Goal: Task Accomplishment & Management: Manage account settings

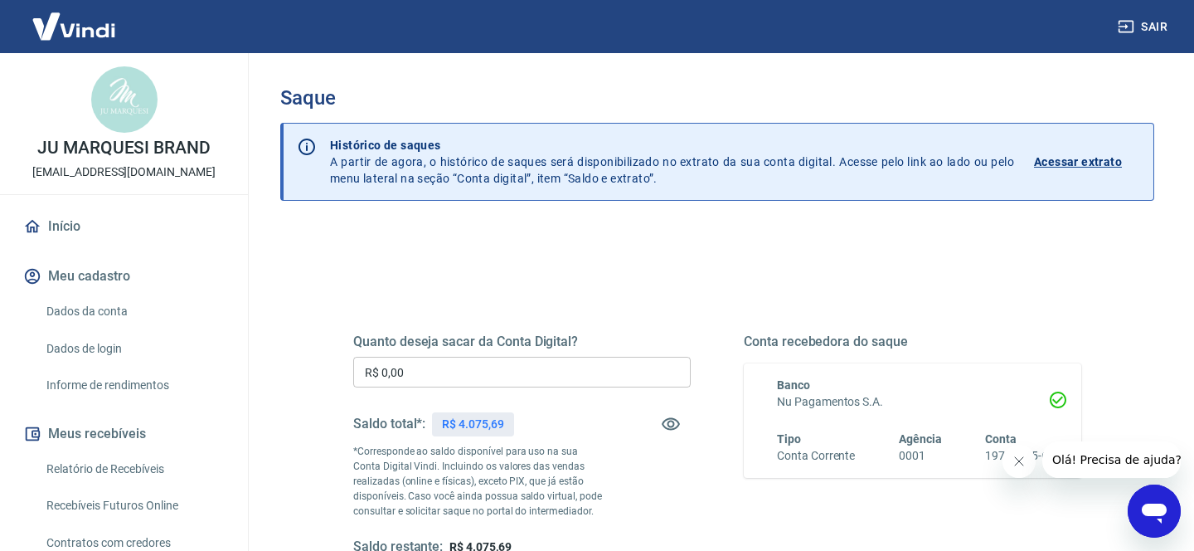
click at [411, 371] on input "R$ 0,00" at bounding box center [522, 372] width 338 height 31
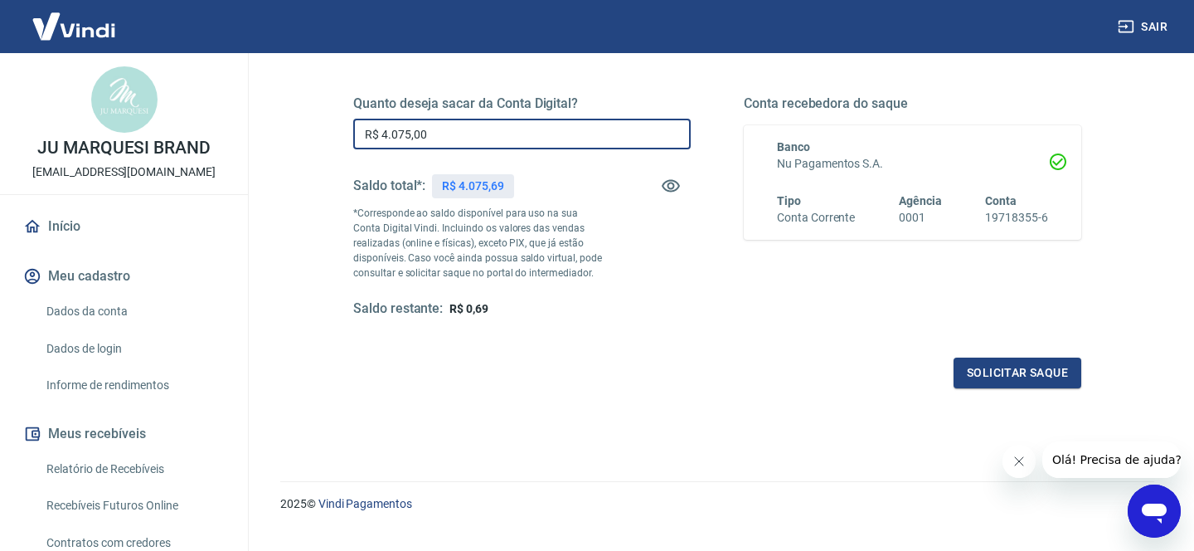
scroll to position [250, 0]
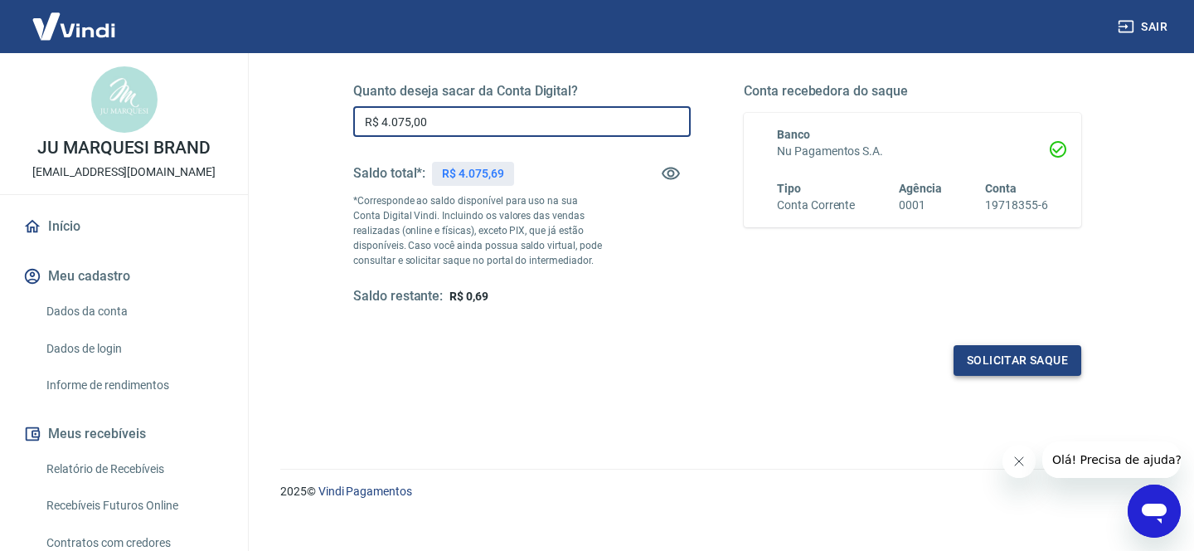
type input "R$ 4.075,00"
click at [1026, 360] on button "Solicitar saque" at bounding box center [1018, 360] width 128 height 31
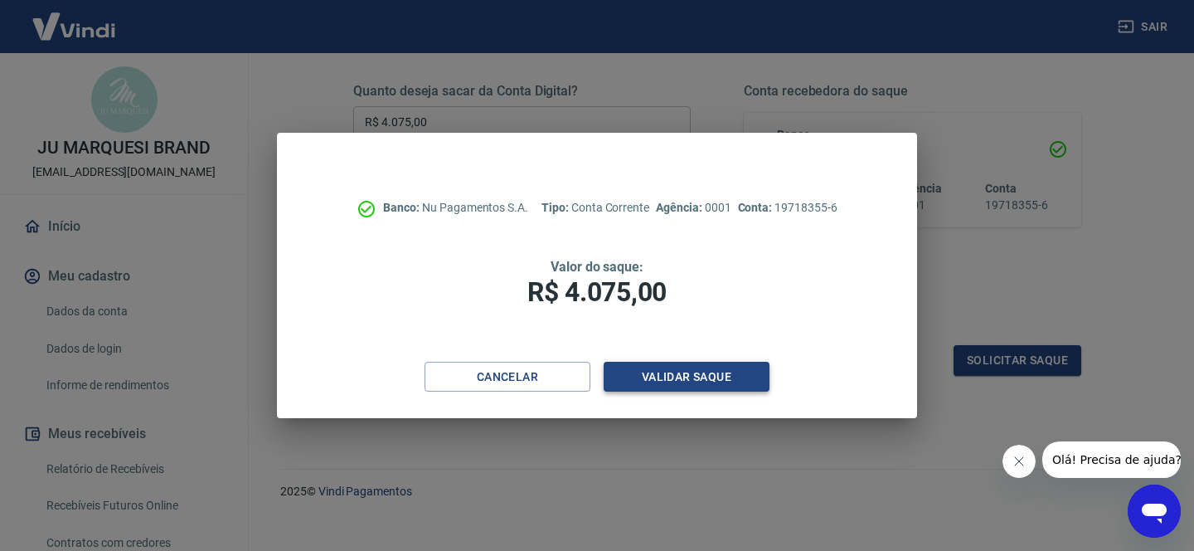
click at [687, 381] on button "Validar saque" at bounding box center [687, 377] width 166 height 31
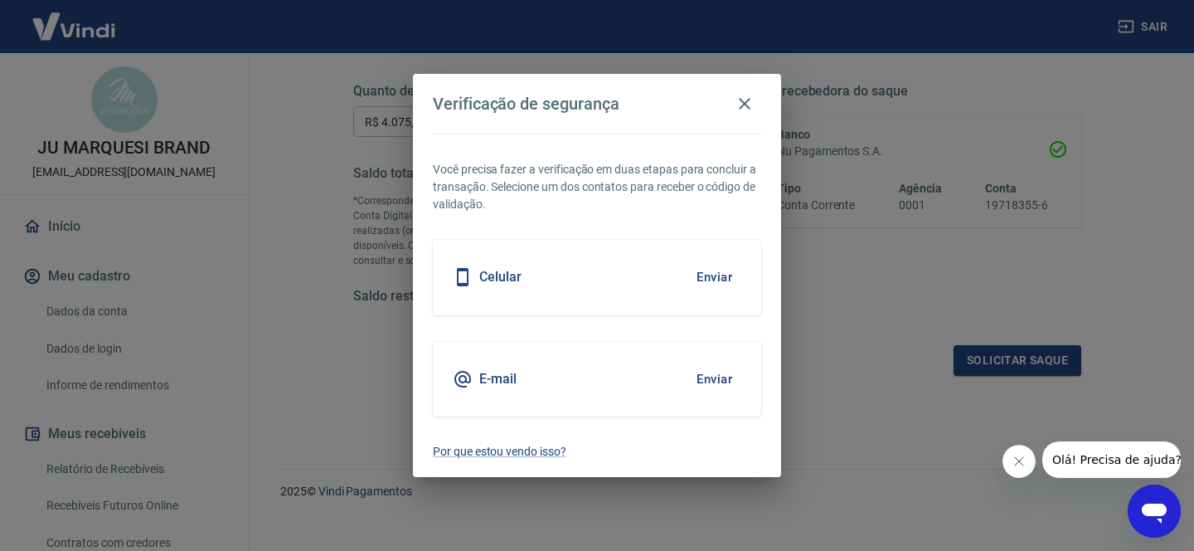
click at [708, 279] on button "Enviar" at bounding box center [715, 277] width 54 height 35
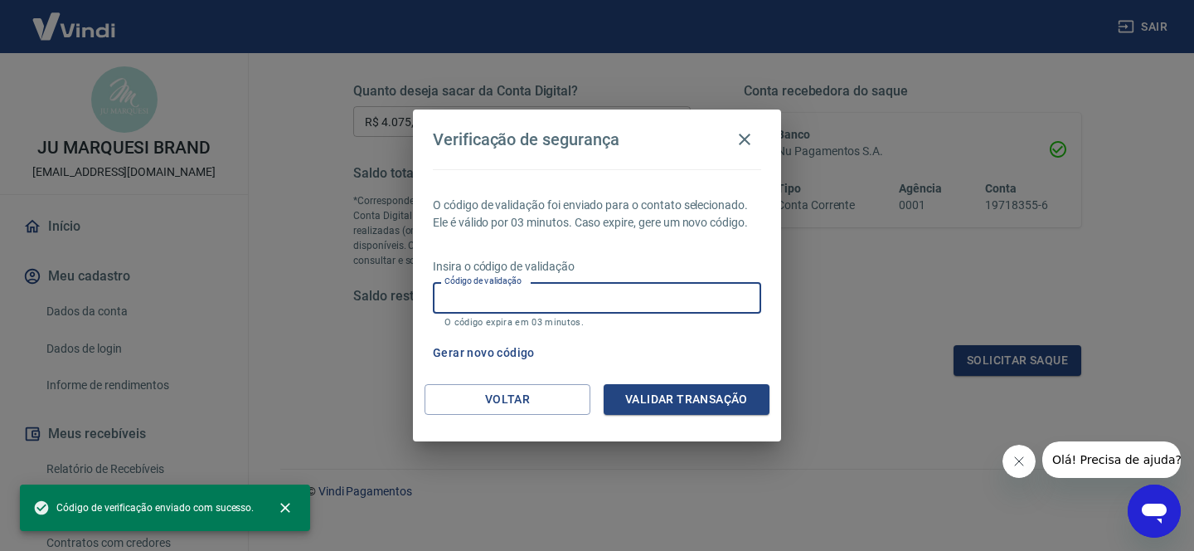
click at [656, 294] on input "Código de validação" at bounding box center [597, 297] width 328 height 31
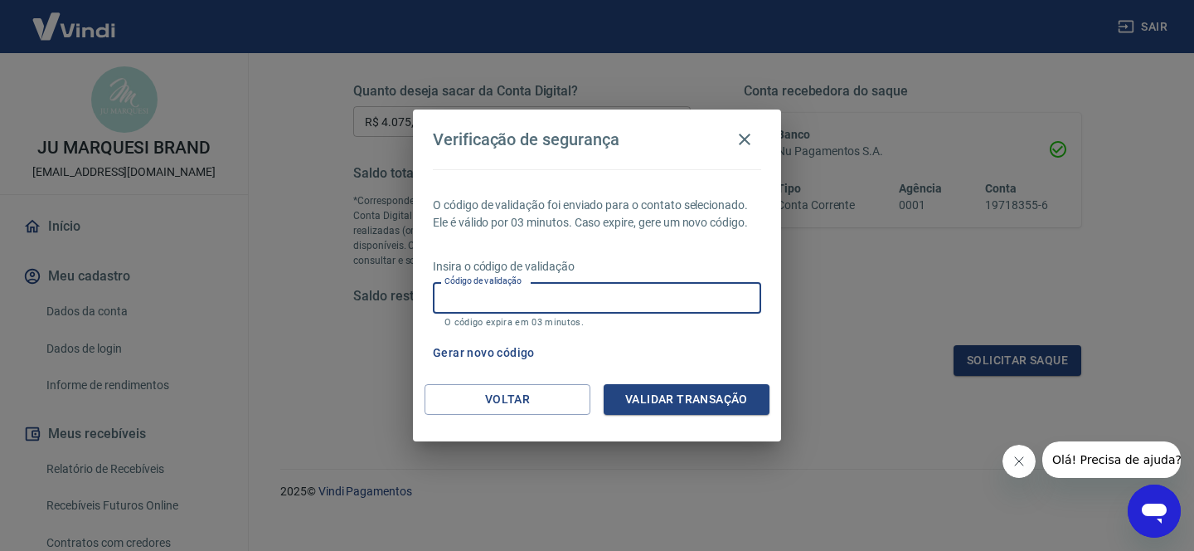
click at [490, 347] on button "Gerar novo código" at bounding box center [483, 353] width 115 height 31
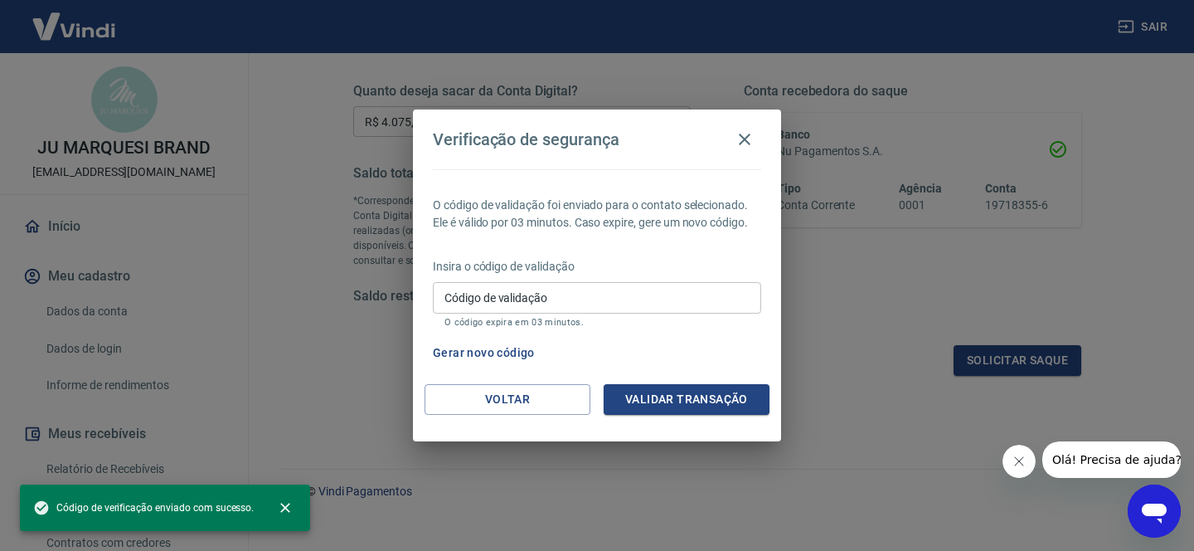
click at [524, 294] on input "Código de validação" at bounding box center [597, 297] width 328 height 31
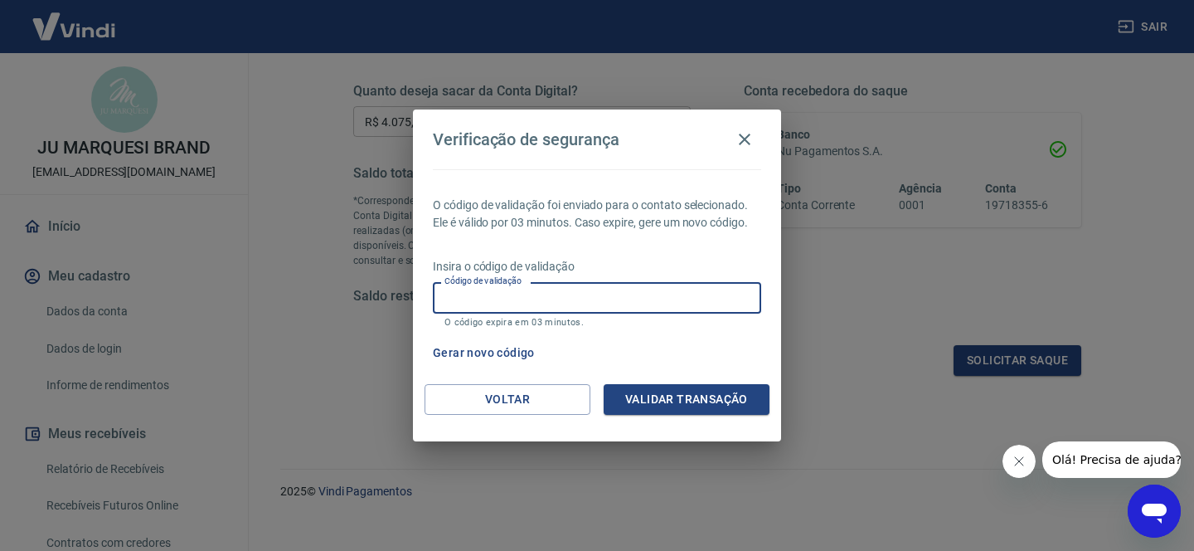
click at [488, 353] on button "Gerar novo código" at bounding box center [483, 353] width 115 height 31
click at [575, 297] on input "Código de validação" at bounding box center [597, 297] width 328 height 31
click at [523, 397] on button "Voltar" at bounding box center [508, 399] width 166 height 31
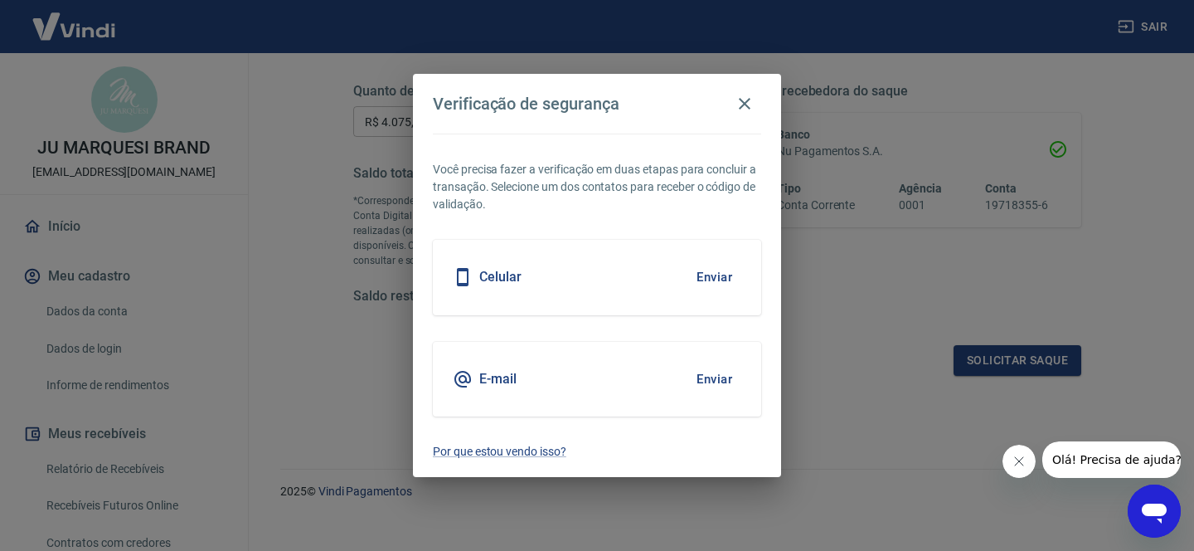
click at [717, 270] on button "Enviar" at bounding box center [715, 277] width 54 height 35
click at [503, 276] on h5 "Celular" at bounding box center [500, 277] width 42 height 17
click at [714, 275] on button "Enviar" at bounding box center [715, 277] width 54 height 35
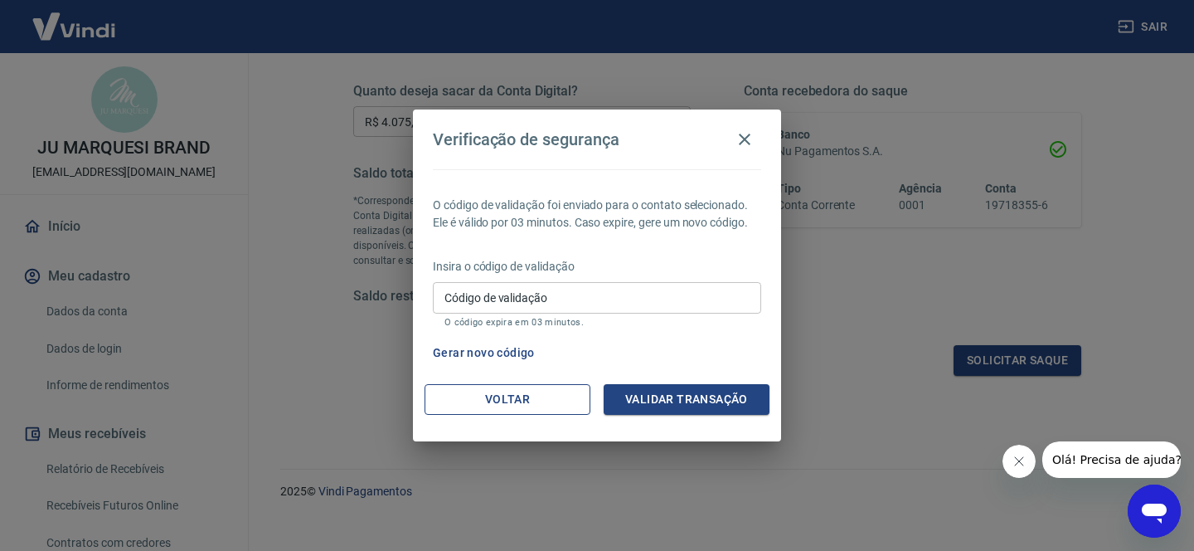
click at [544, 401] on button "Voltar" at bounding box center [508, 399] width 166 height 31
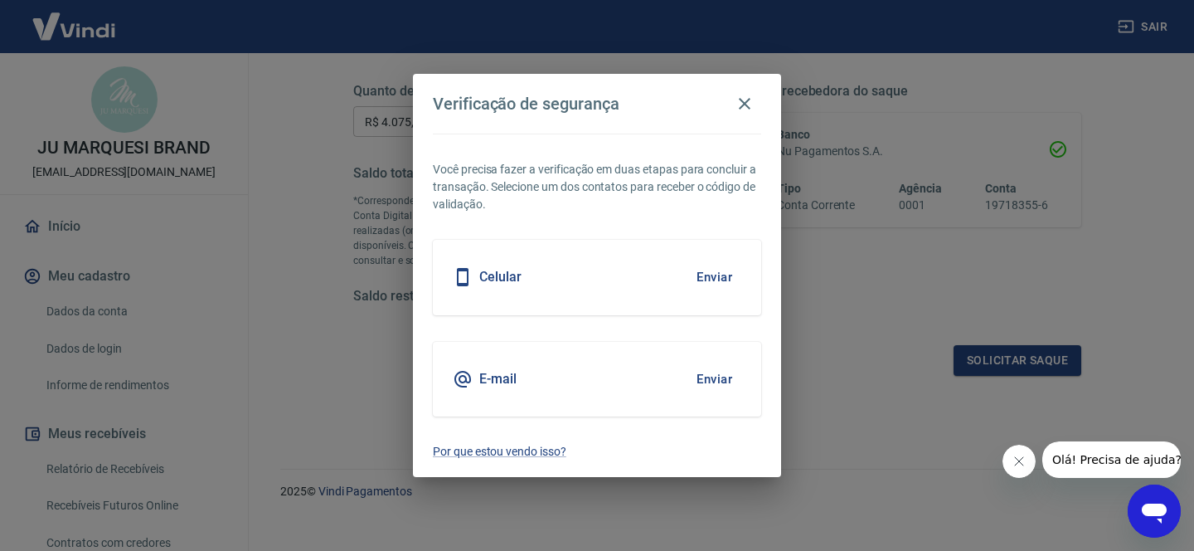
click at [702, 371] on button "Enviar" at bounding box center [715, 379] width 54 height 35
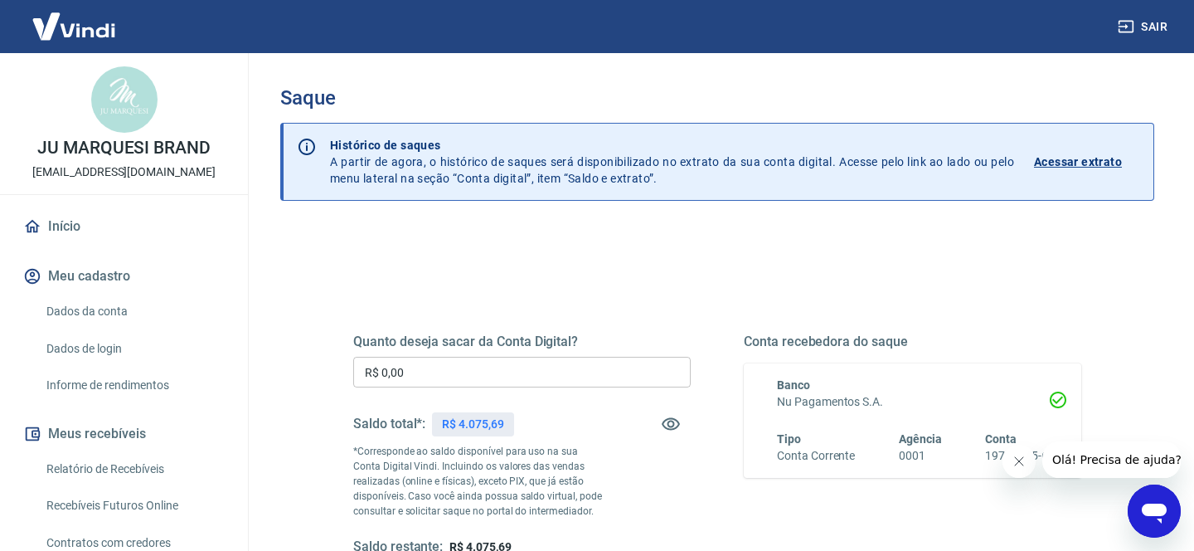
click at [479, 362] on input "R$ 0,00" at bounding box center [522, 372] width 338 height 31
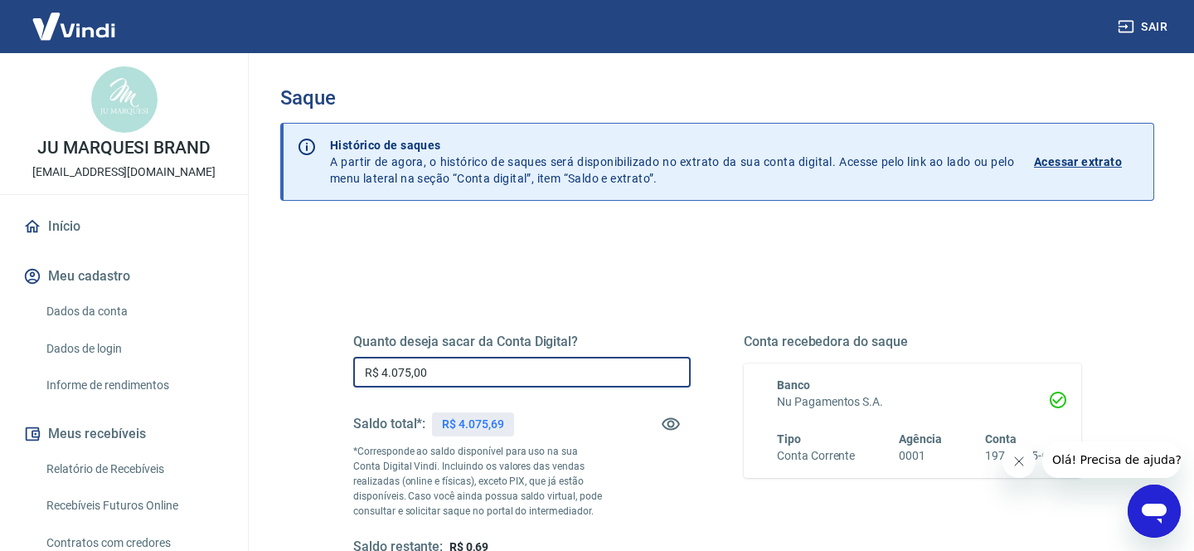
scroll to position [269, 0]
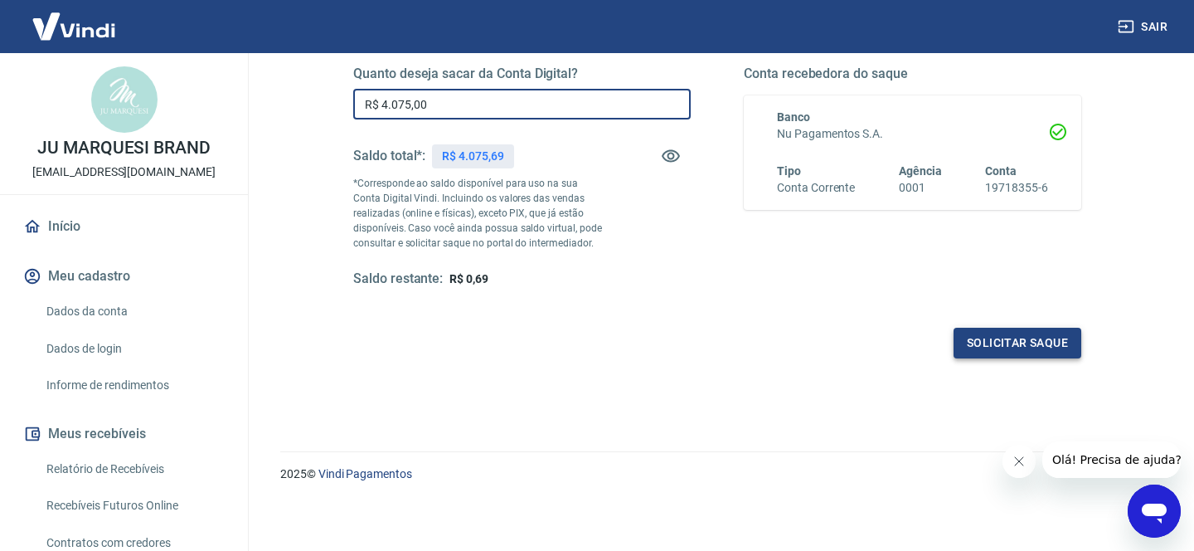
type input "R$ 4.075,00"
click at [994, 336] on button "Solicitar saque" at bounding box center [1018, 343] width 128 height 31
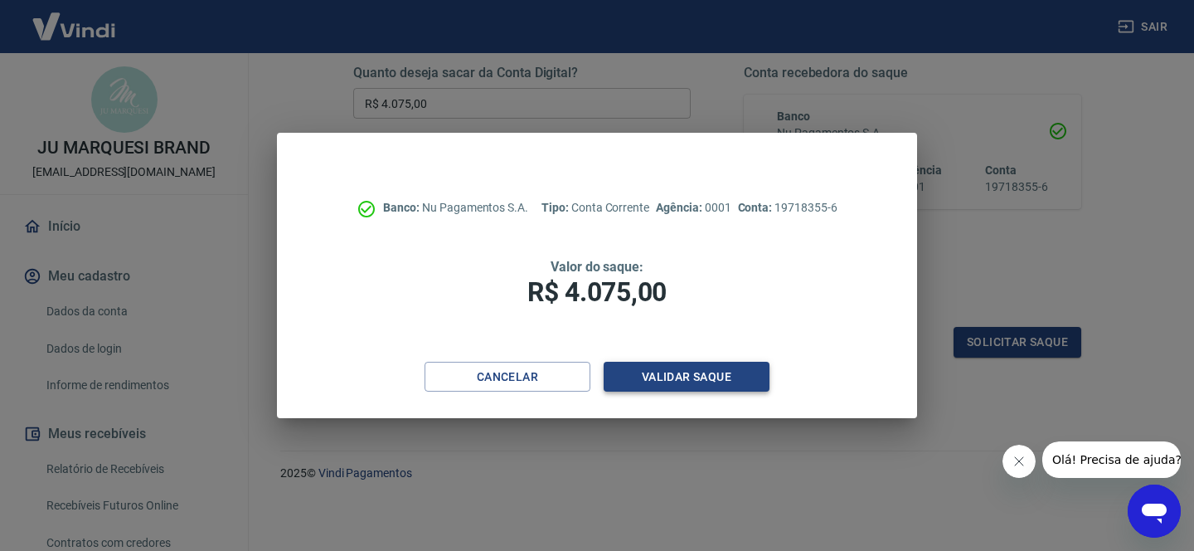
click at [726, 372] on button "Validar saque" at bounding box center [687, 377] width 166 height 31
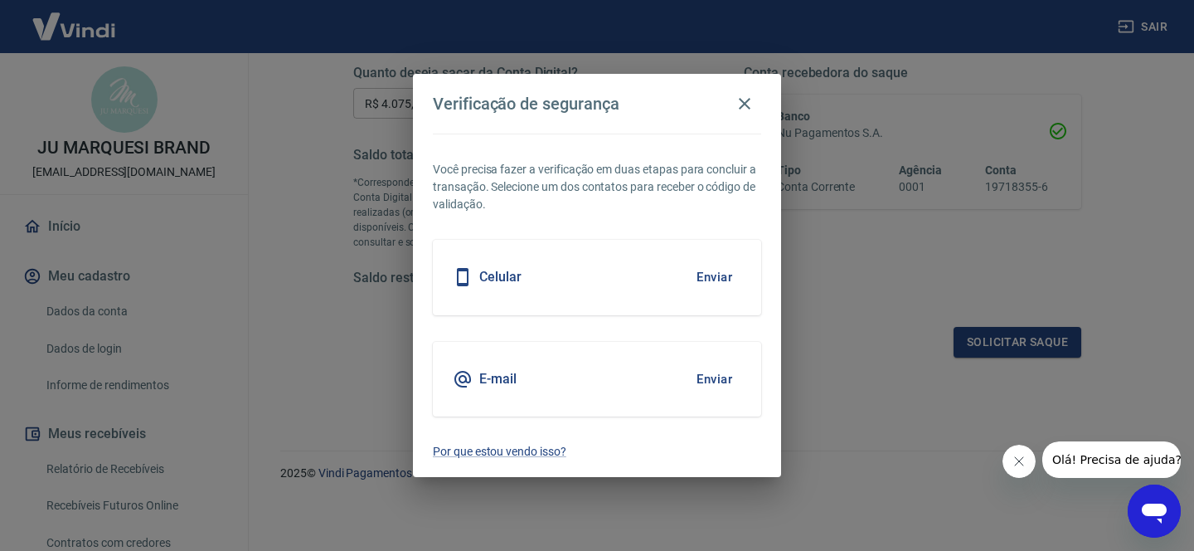
click at [726, 372] on button "Enviar" at bounding box center [715, 379] width 54 height 35
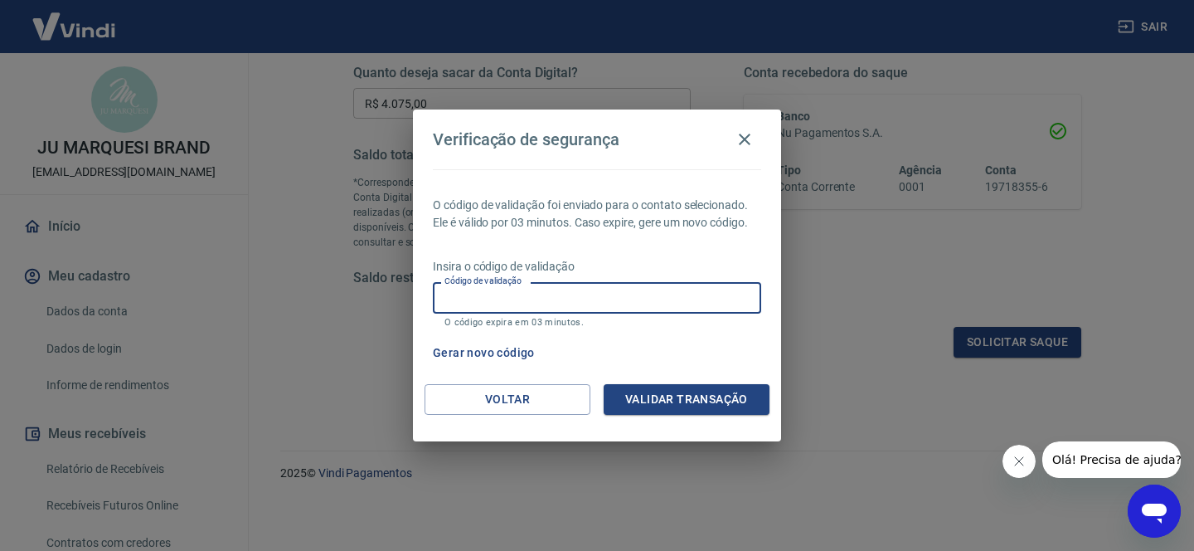
click at [559, 297] on input "Código de validação" at bounding box center [597, 297] width 328 height 31
type input "707104"
click at [650, 396] on button "Validar transação" at bounding box center [687, 399] width 166 height 31
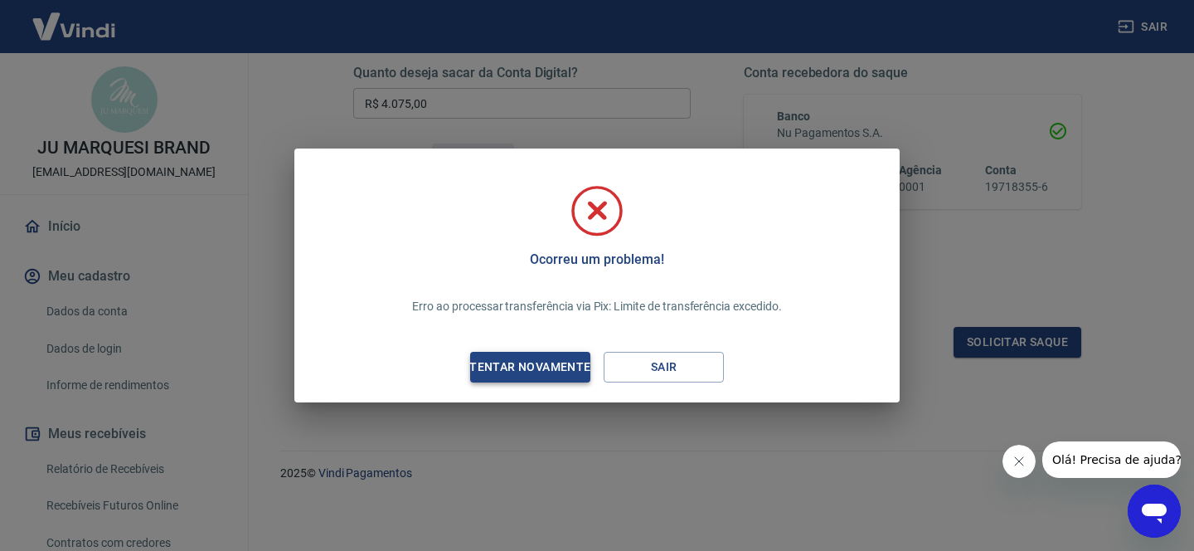
click at [517, 376] on div "Tentar novamente" at bounding box center [529, 367] width 161 height 21
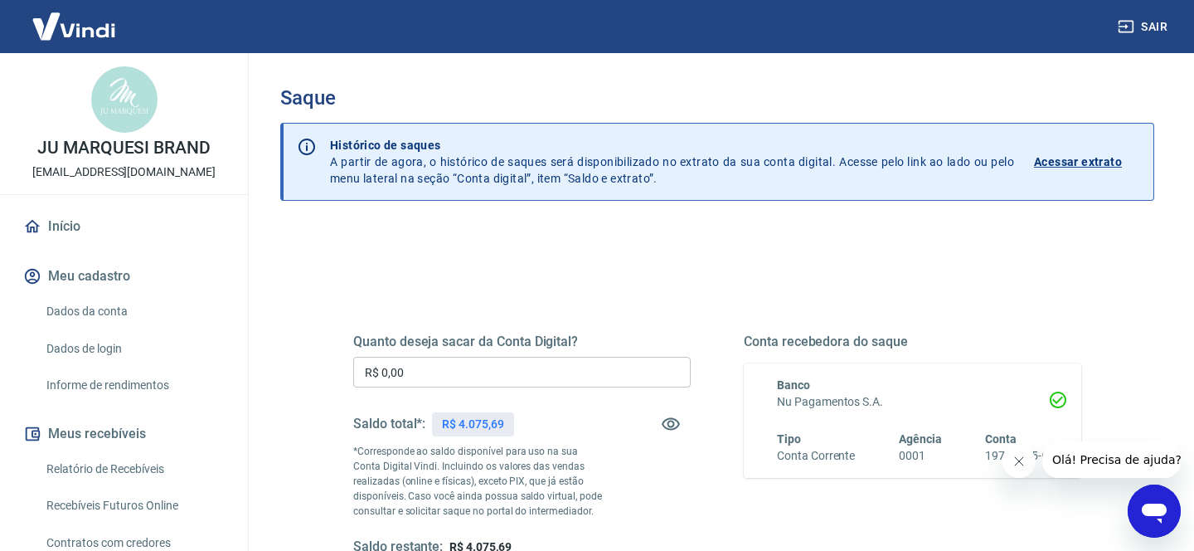
click at [99, 17] on img at bounding box center [74, 26] width 108 height 51
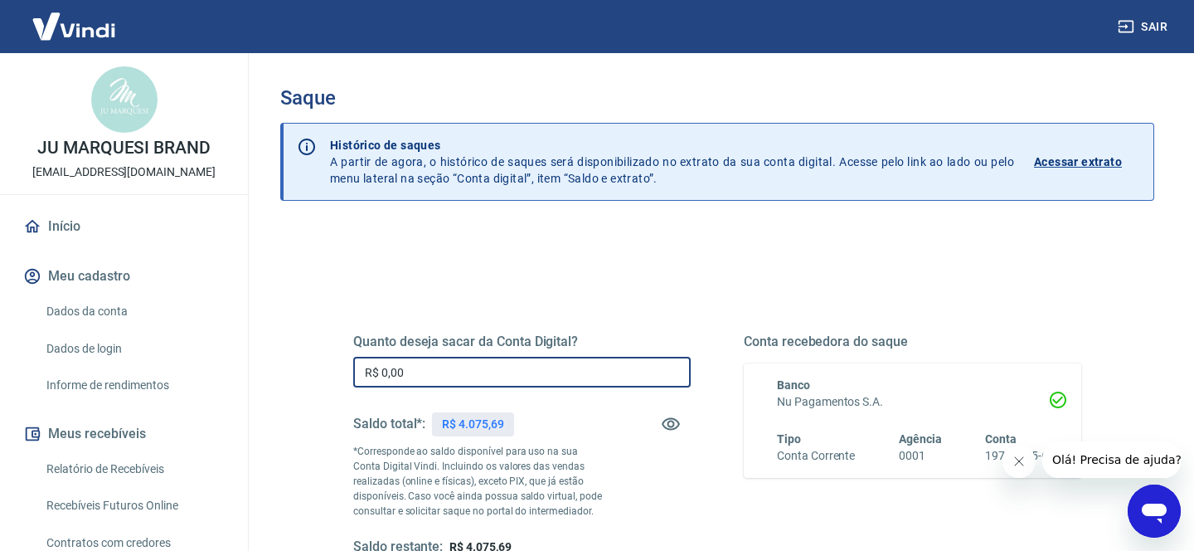
click at [498, 380] on input "R$ 0,00" at bounding box center [522, 372] width 338 height 31
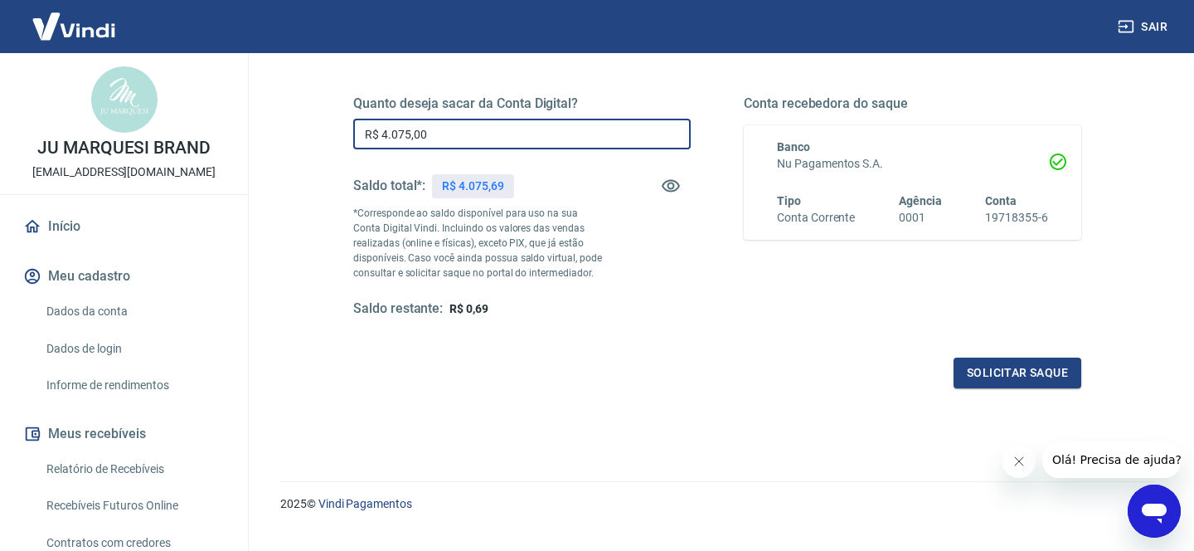
scroll to position [245, 0]
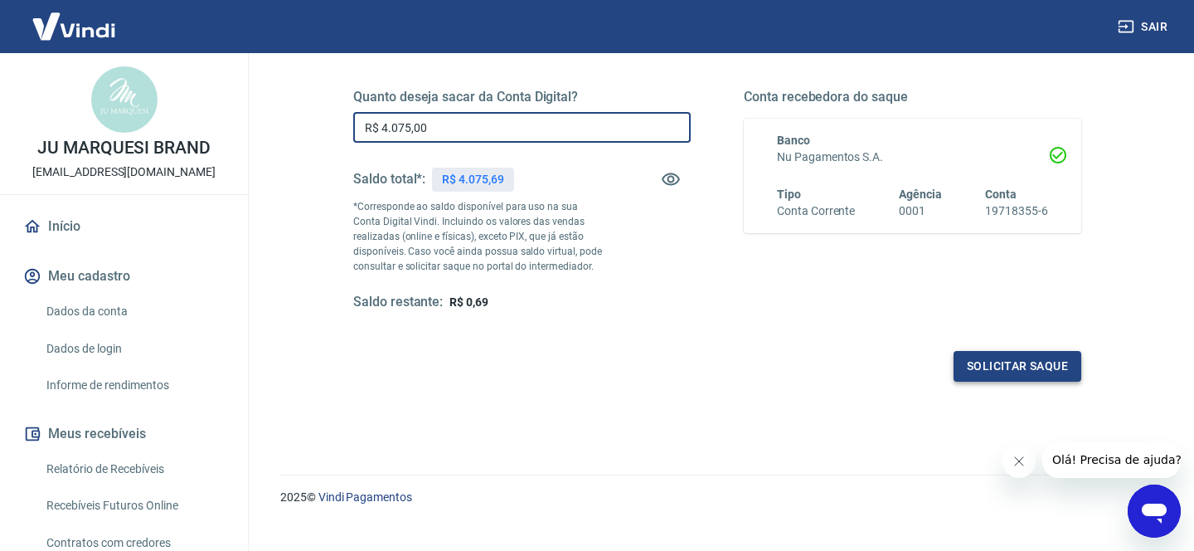
type input "R$ 4.075,00"
click at [1045, 372] on button "Solicitar saque" at bounding box center [1018, 366] width 128 height 31
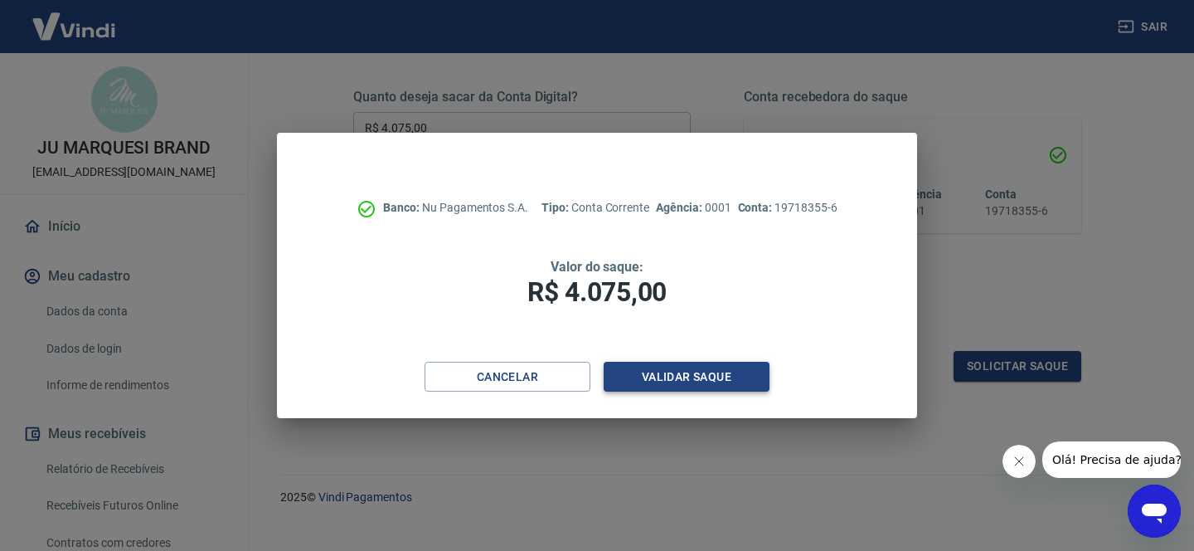
click at [722, 377] on button "Validar saque" at bounding box center [687, 377] width 166 height 31
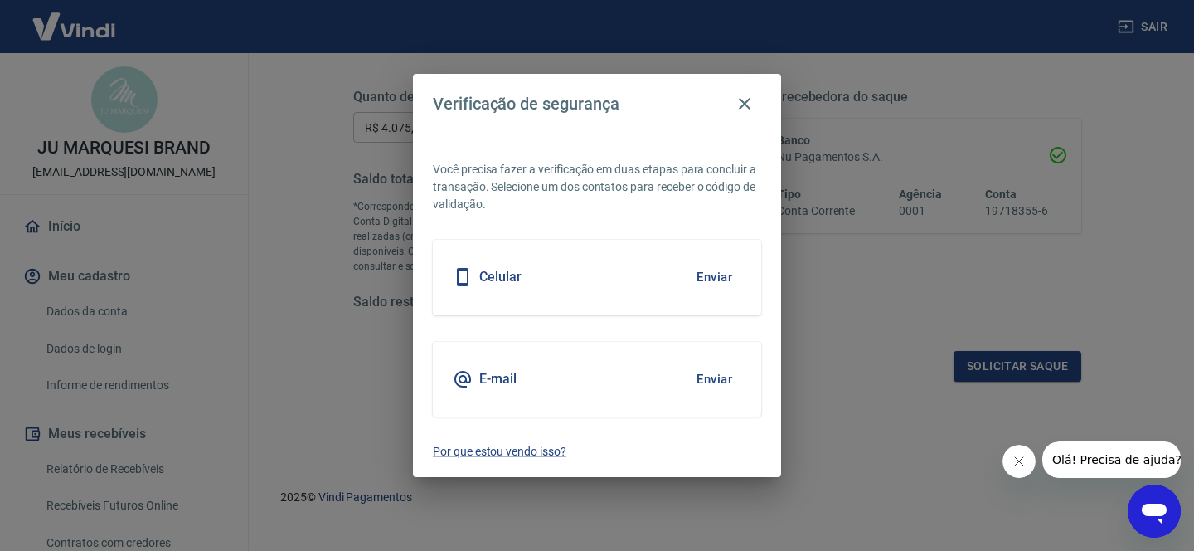
click at [712, 381] on button "Enviar" at bounding box center [715, 379] width 54 height 35
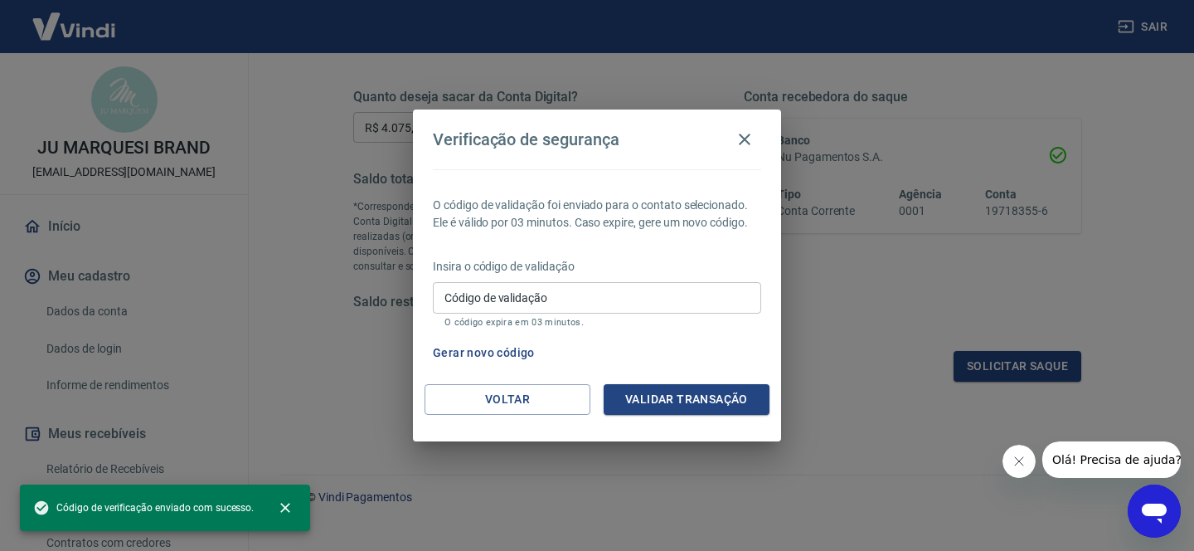
click at [568, 298] on input "Código de validação" at bounding box center [597, 297] width 328 height 31
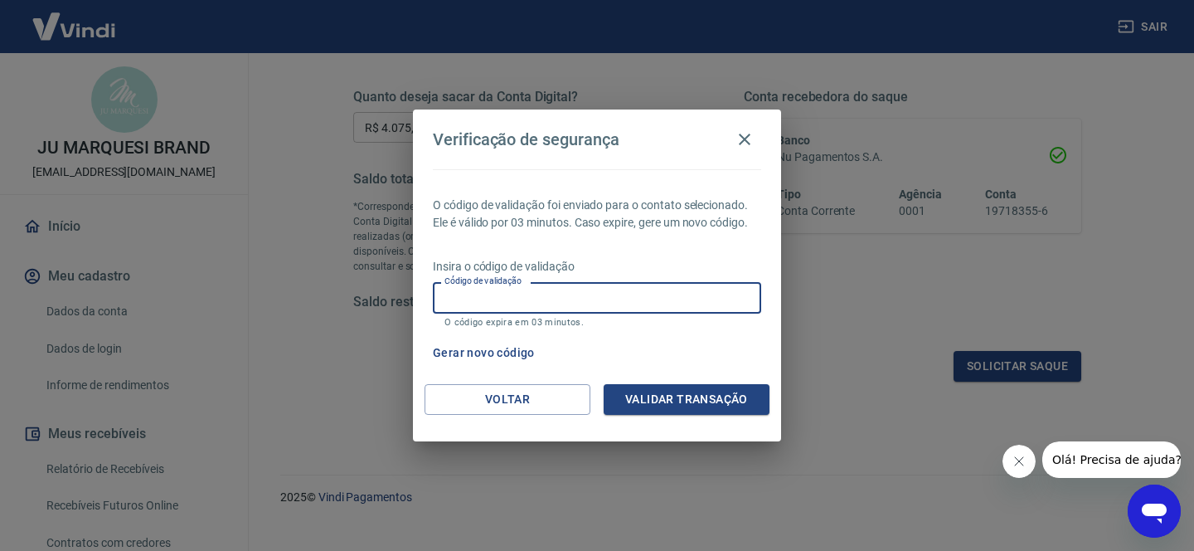
click at [559, 304] on input "Código de validação" at bounding box center [597, 297] width 328 height 31
click at [557, 303] on input "Código de validação" at bounding box center [597, 297] width 328 height 31
type input "605178"
click at [678, 397] on button "Validar transação" at bounding box center [687, 399] width 166 height 31
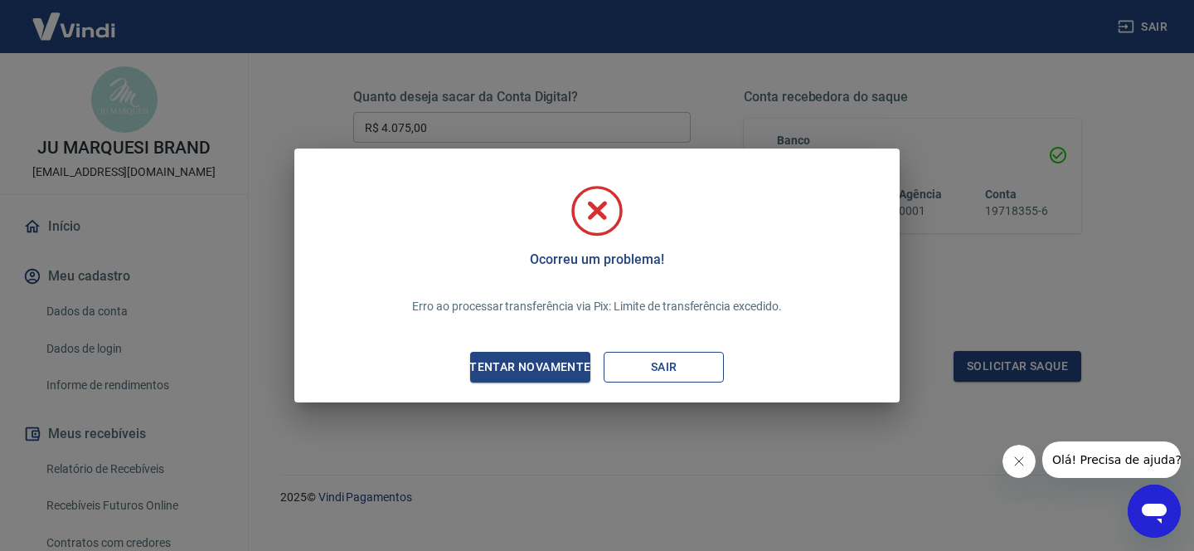
click at [688, 377] on button "Sair" at bounding box center [664, 367] width 120 height 31
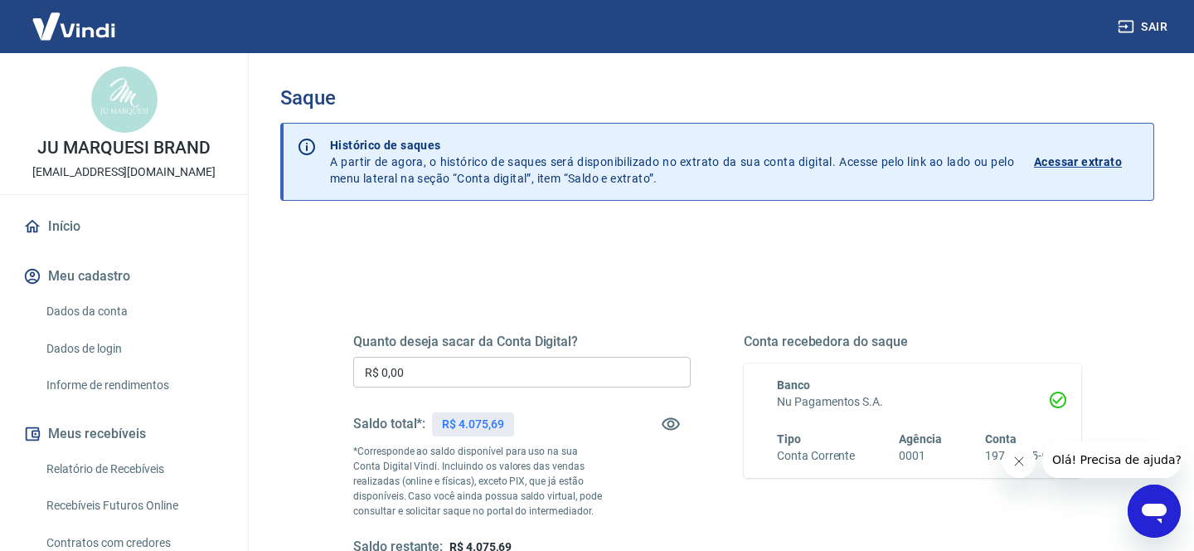
click at [463, 377] on input "R$ 0,00" at bounding box center [522, 372] width 338 height 31
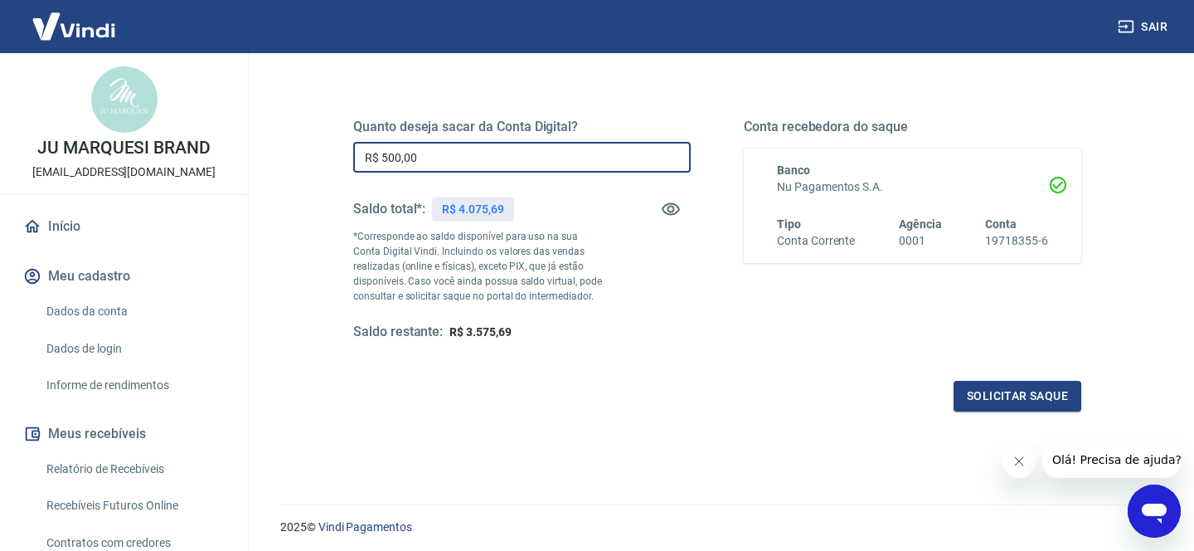
scroll to position [219, 0]
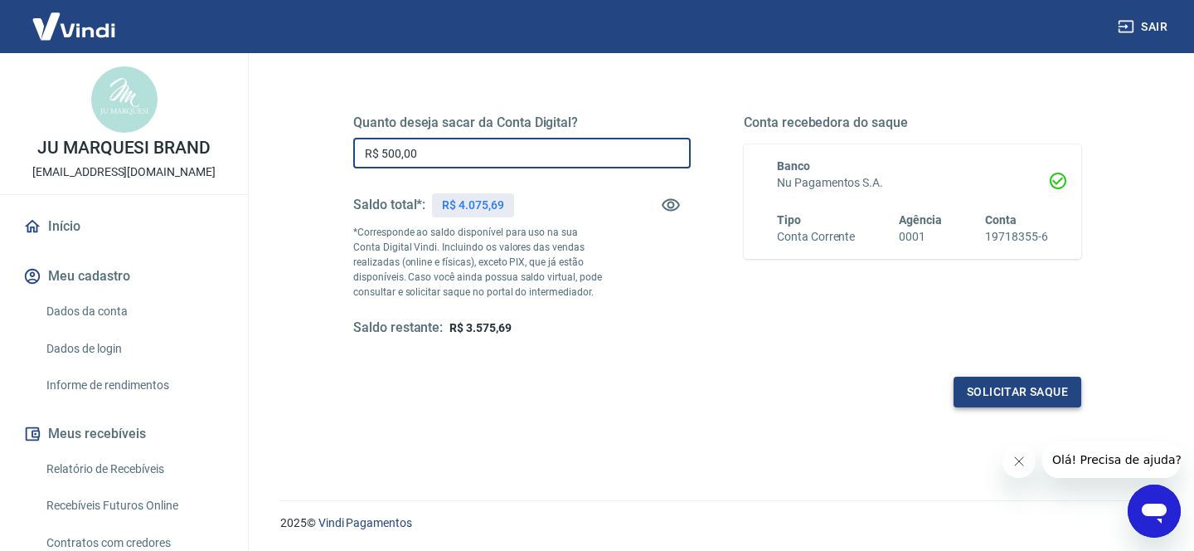
type input "R$ 500,00"
click at [998, 391] on button "Solicitar saque" at bounding box center [1018, 392] width 128 height 31
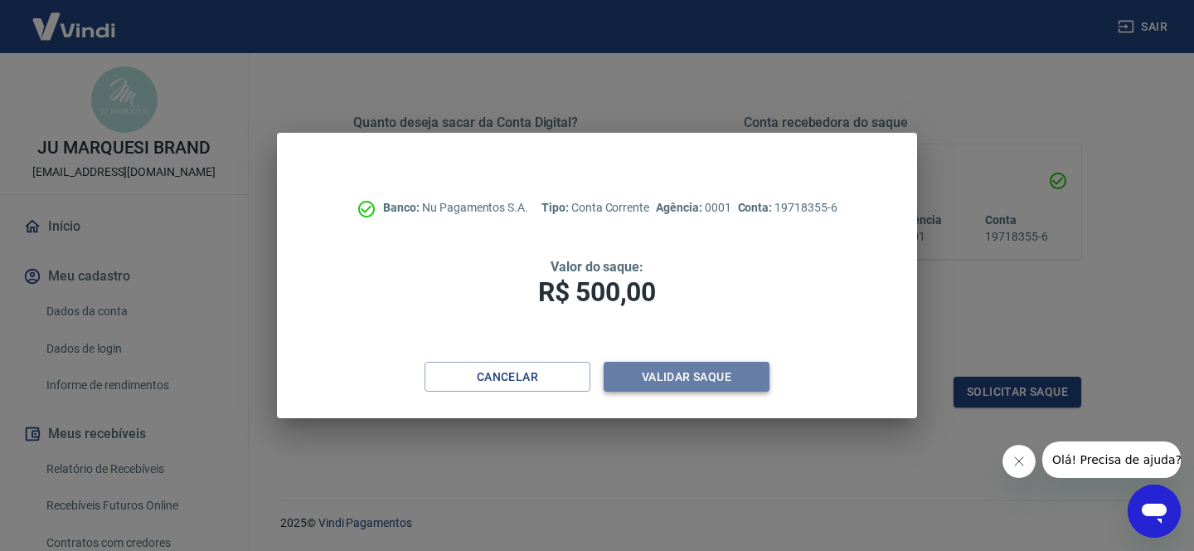
click at [688, 371] on button "Validar saque" at bounding box center [687, 377] width 166 height 31
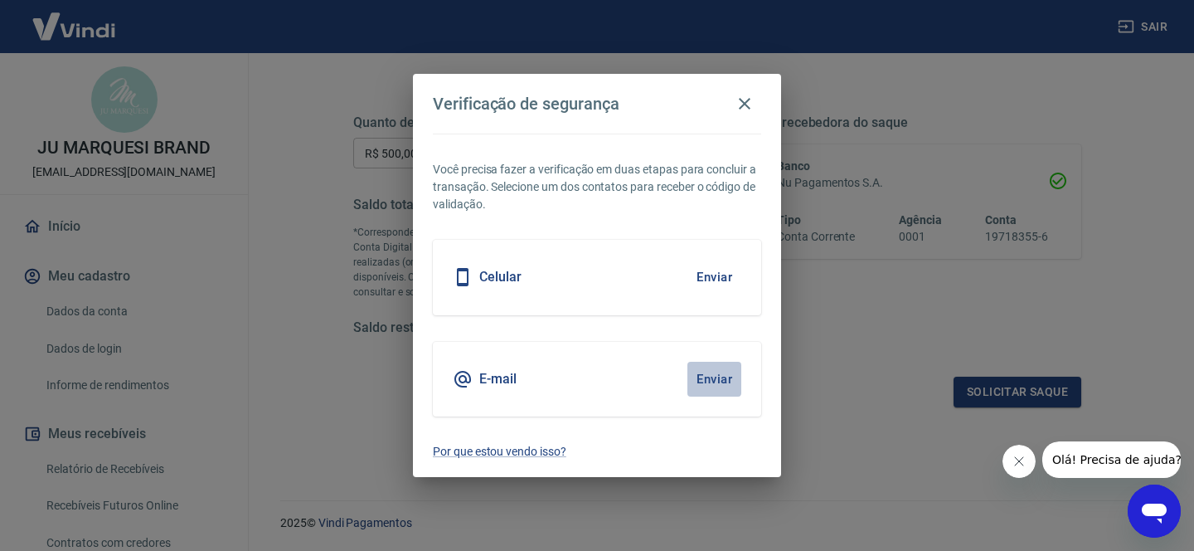
click at [701, 374] on button "Enviar" at bounding box center [715, 379] width 54 height 35
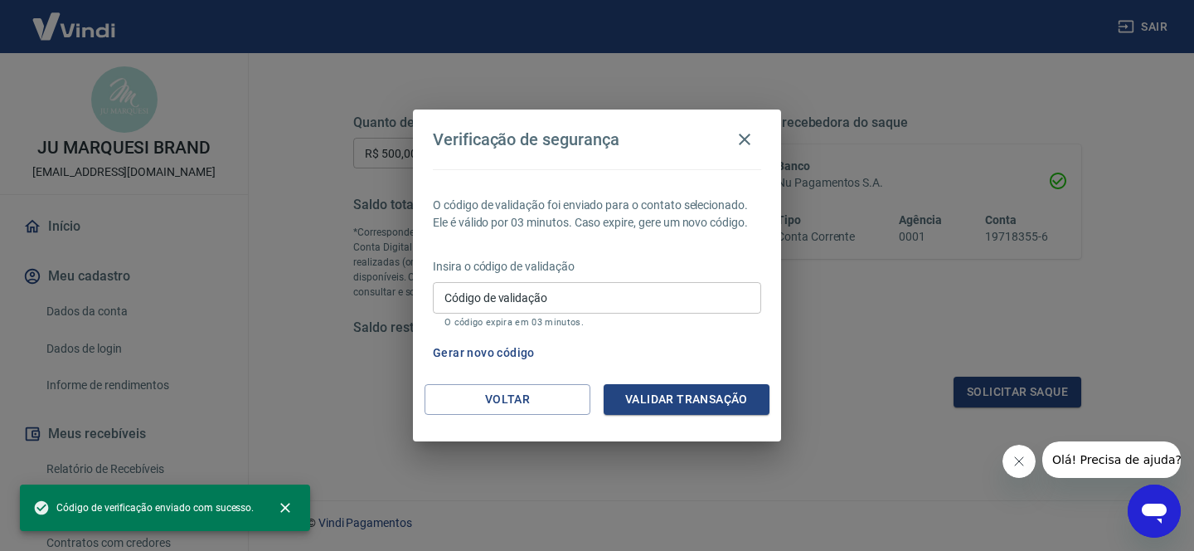
click at [585, 294] on input "Código de validação" at bounding box center [597, 297] width 328 height 31
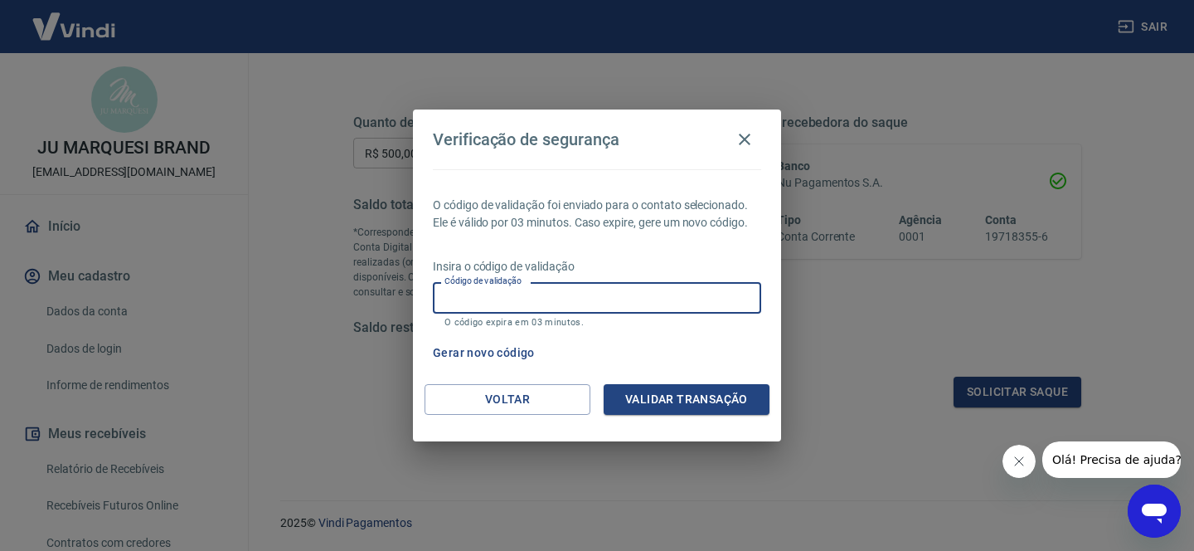
click at [540, 292] on input "Código de validação" at bounding box center [597, 297] width 328 height 31
type input "299440"
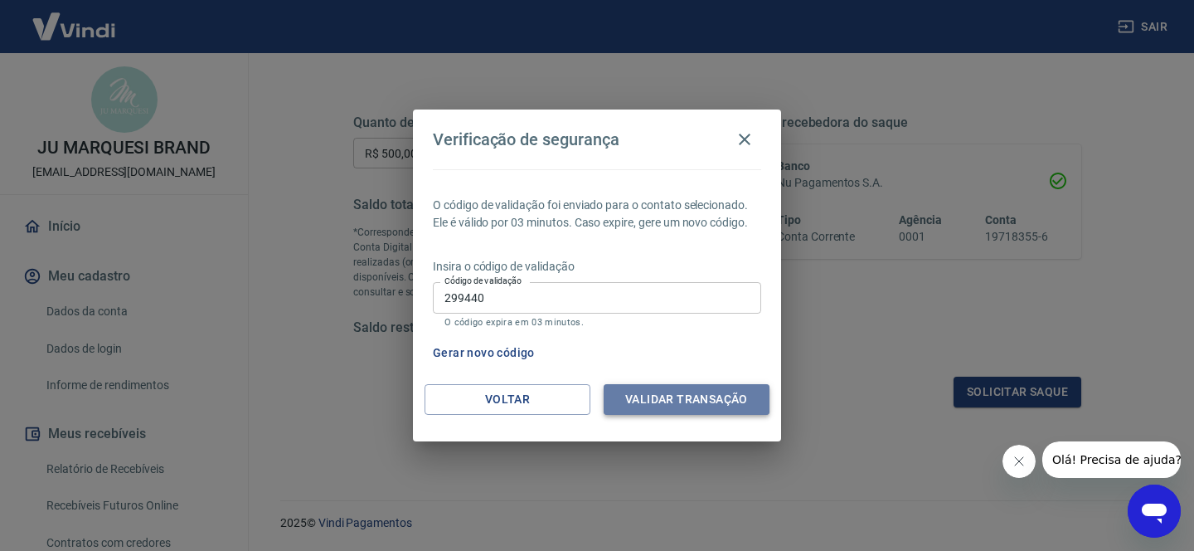
click at [631, 388] on button "Validar transação" at bounding box center [687, 399] width 166 height 31
